Goal: Browse casually: Explore the website without a specific task or goal

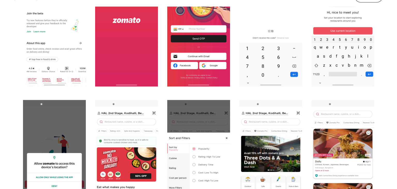
scroll to position [336, 0]
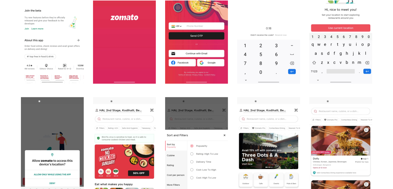
click at [131, 62] on img "open lightbox" at bounding box center [124, 14] width 63 height 140
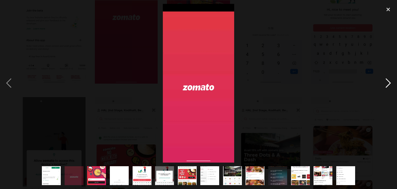
click at [393, 82] on div "next image" at bounding box center [388, 83] width 18 height 158
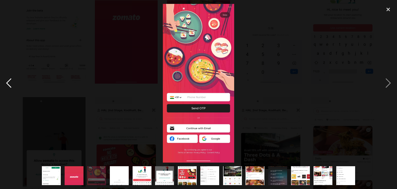
click at [9, 86] on div "previous image" at bounding box center [9, 83] width 18 height 158
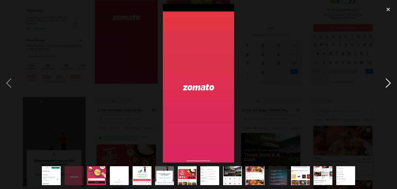
click at [393, 84] on div "next image" at bounding box center [388, 83] width 18 height 158
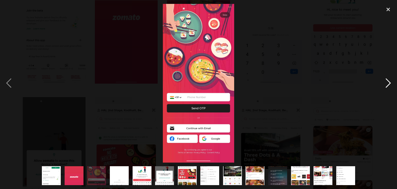
click at [388, 83] on div "next image" at bounding box center [388, 83] width 18 height 158
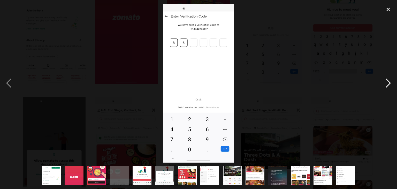
click at [386, 79] on div "next image" at bounding box center [388, 83] width 18 height 158
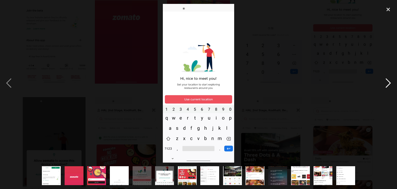
click at [385, 78] on div "next image" at bounding box center [388, 83] width 18 height 158
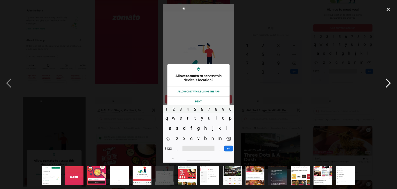
click at [385, 78] on div "next image" at bounding box center [388, 83] width 18 height 158
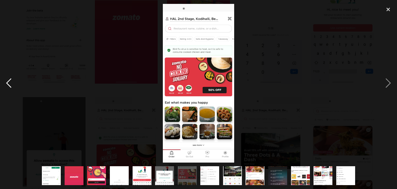
click at [10, 87] on div "previous image" at bounding box center [9, 83] width 18 height 158
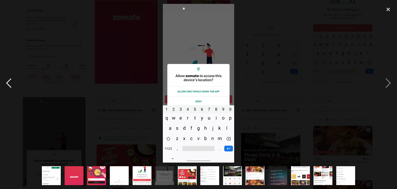
click at [10, 87] on div "previous image" at bounding box center [9, 83] width 18 height 158
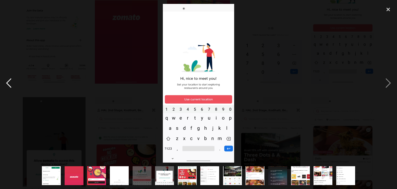
click at [10, 87] on div "previous image" at bounding box center [9, 83] width 18 height 158
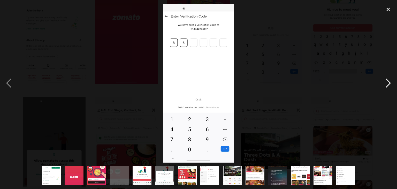
click at [389, 88] on div "next image" at bounding box center [388, 83] width 18 height 158
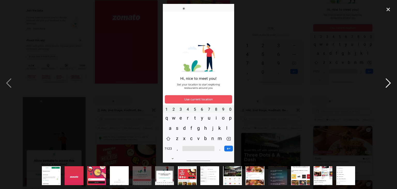
click at [389, 87] on div "next image" at bounding box center [388, 83] width 18 height 158
